Goal: Information Seeking & Learning: Learn about a topic

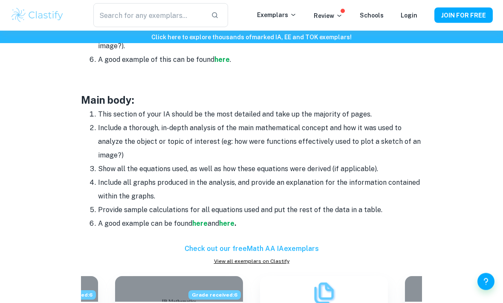
scroll to position [702, 0]
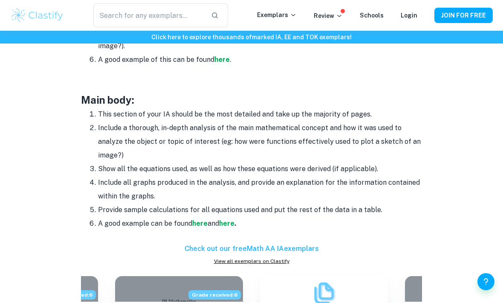
click at [204, 220] on strong "here" at bounding box center [199, 223] width 15 height 8
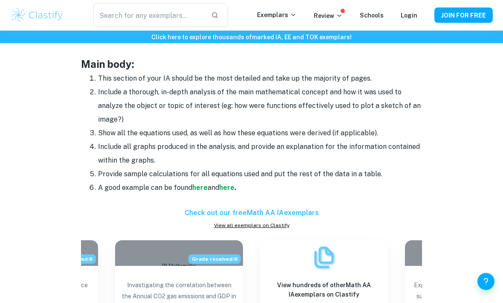
scroll to position [737, 0]
